Goal: Information Seeking & Learning: Find specific fact

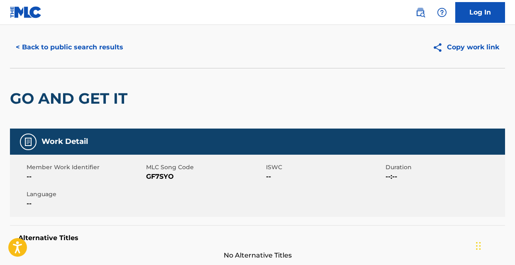
click at [92, 49] on button "< Back to public search results" at bounding box center [69, 47] width 119 height 21
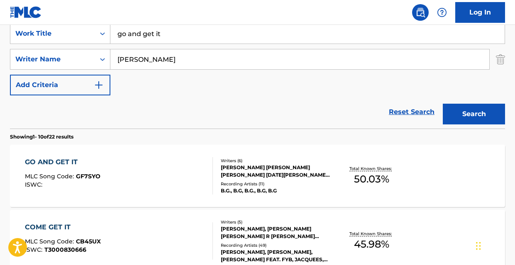
scroll to position [128, 0]
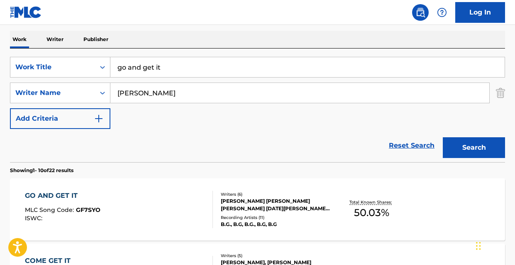
click at [172, 63] on input "go and get it" at bounding box center [307, 67] width 394 height 20
type input "roll with us"
click at [71, 144] on div "Reset Search Search" at bounding box center [257, 145] width 495 height 33
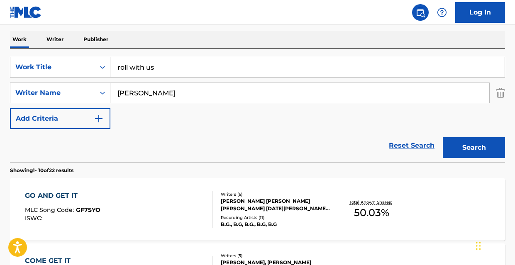
click at [456, 147] on button "Search" at bounding box center [473, 147] width 62 height 21
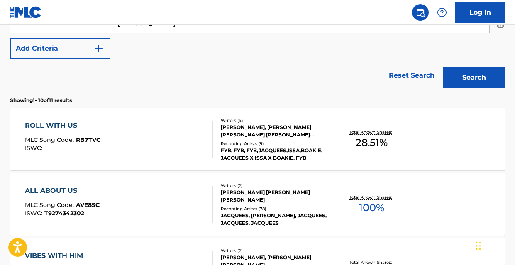
scroll to position [214, 0]
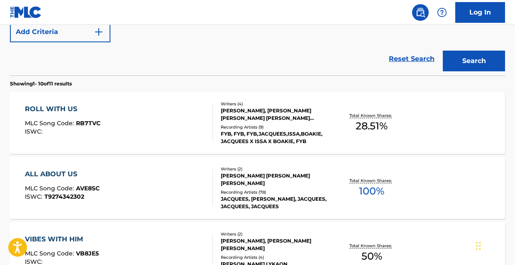
click at [248, 109] on div "[PERSON_NAME], [PERSON_NAME] [PERSON_NAME] [PERSON_NAME] [PERSON_NAME]" at bounding box center [275, 114] width 109 height 15
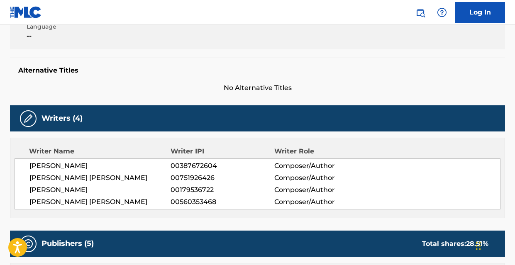
scroll to position [190, 0]
